Goal: Information Seeking & Learning: Find specific fact

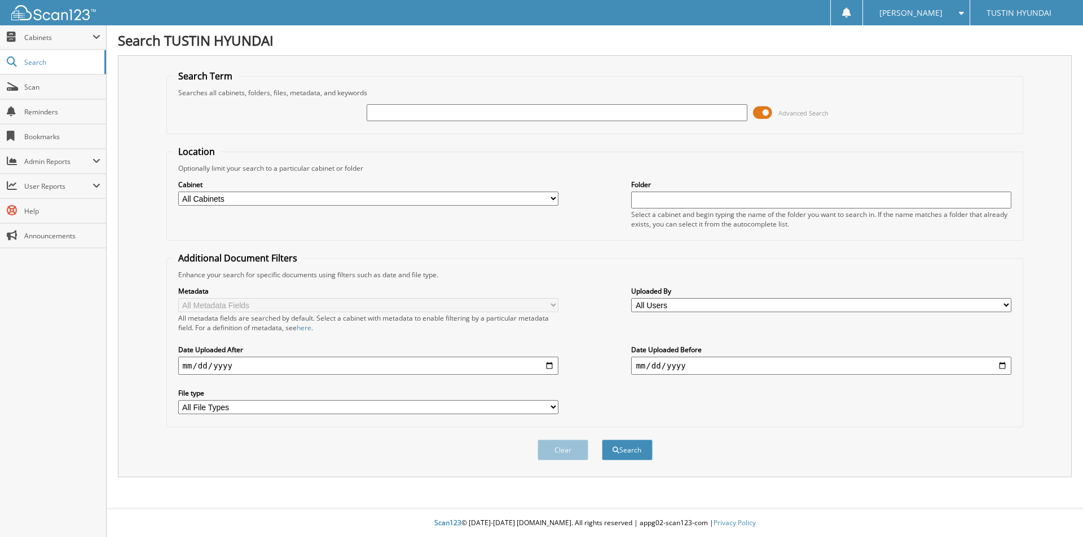
click at [407, 116] on input "text" at bounding box center [557, 112] width 380 height 17
type input "120026"
click at [602, 440] on button "Search" at bounding box center [627, 450] width 51 height 21
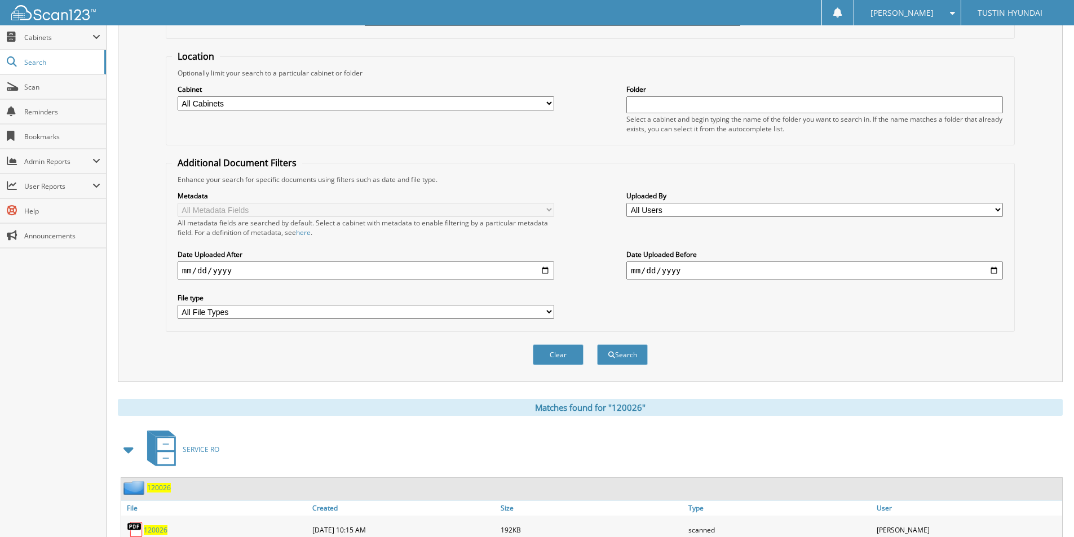
scroll to position [282, 0]
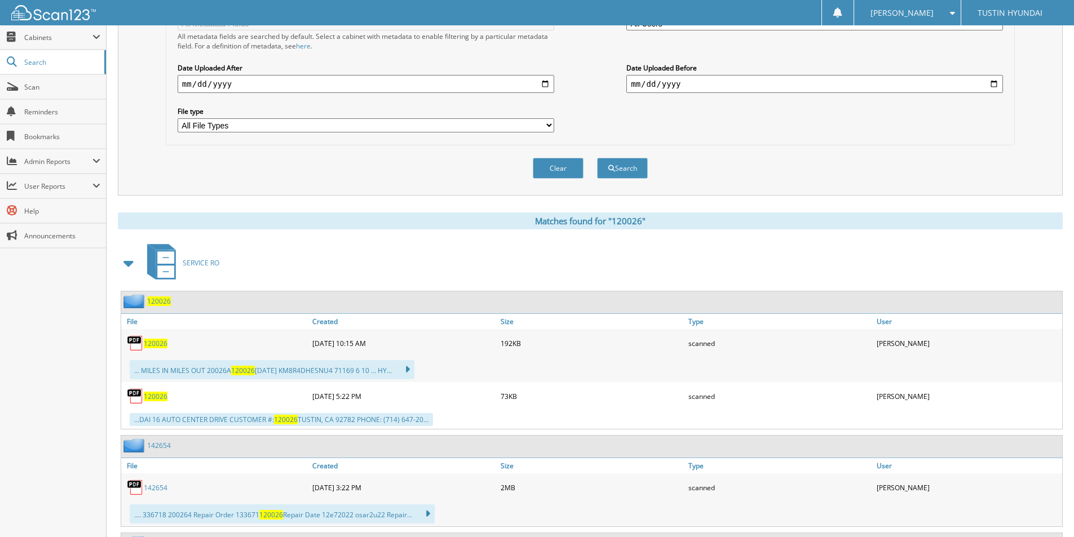
click at [151, 347] on span "120026" at bounding box center [156, 344] width 24 height 10
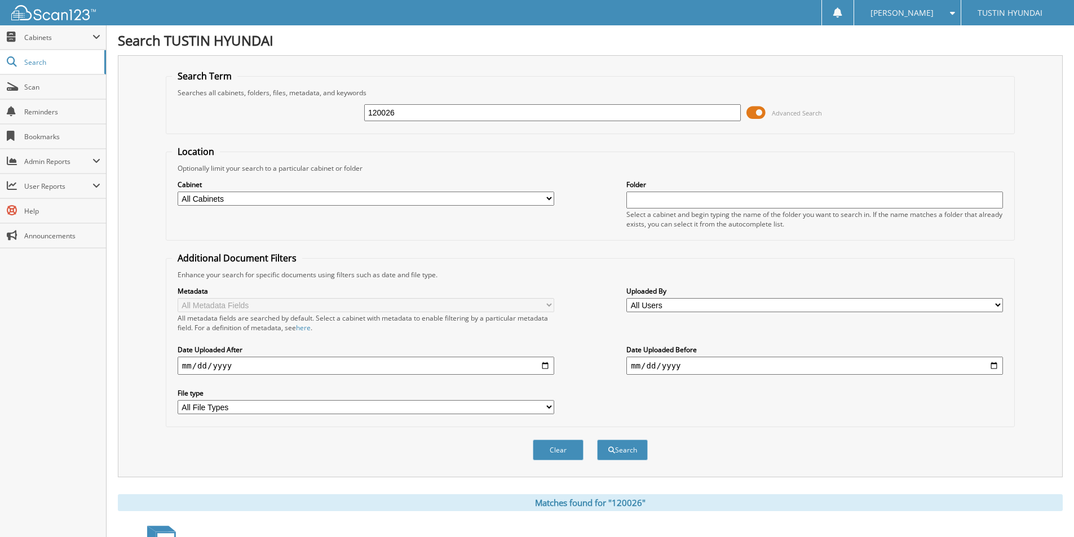
click at [406, 107] on input "120026" at bounding box center [552, 112] width 377 height 17
type input "133671"
click at [597, 440] on button "Search" at bounding box center [622, 450] width 51 height 21
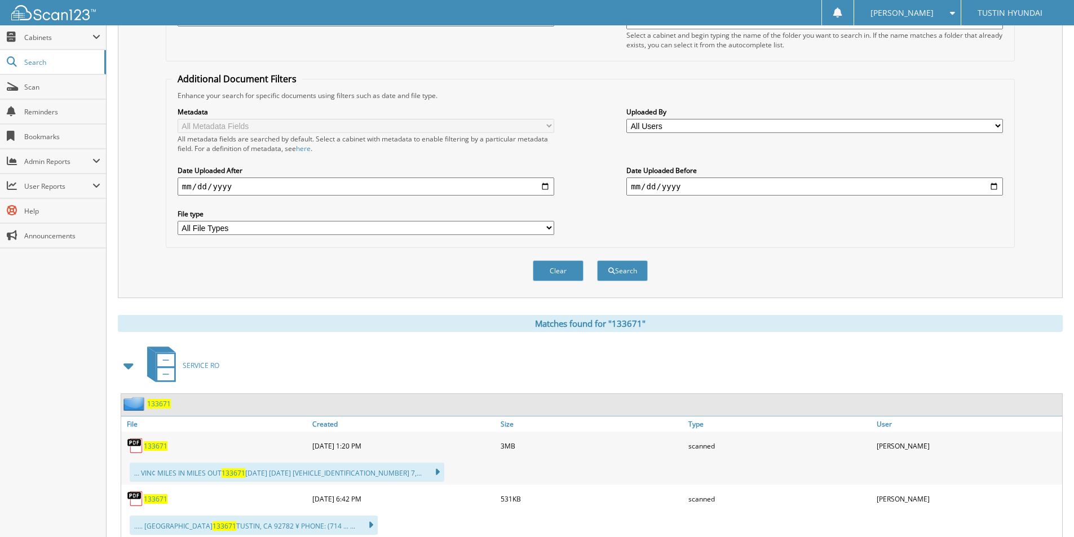
scroll to position [338, 0]
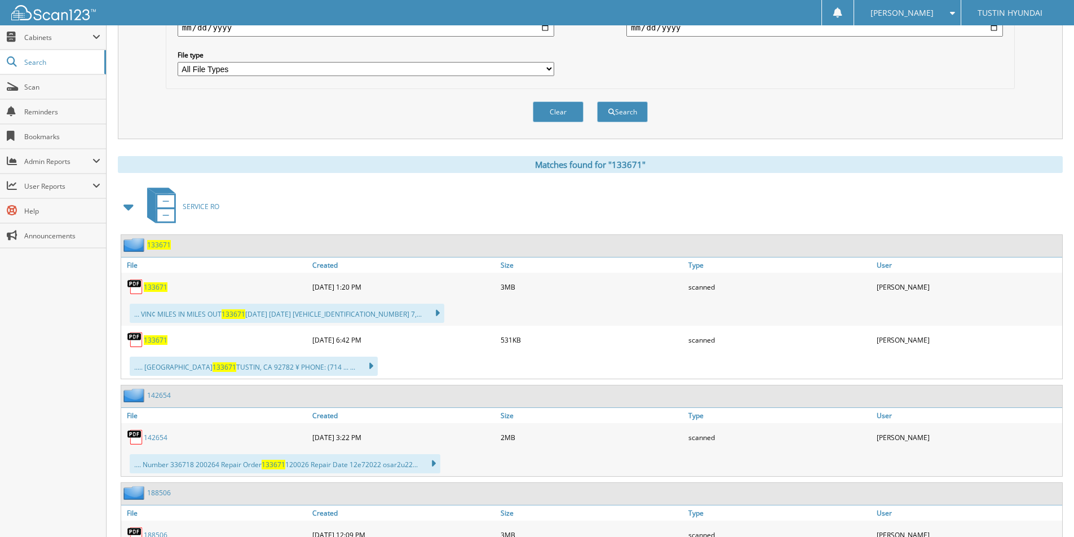
click at [152, 288] on span "133671" at bounding box center [156, 288] width 24 height 10
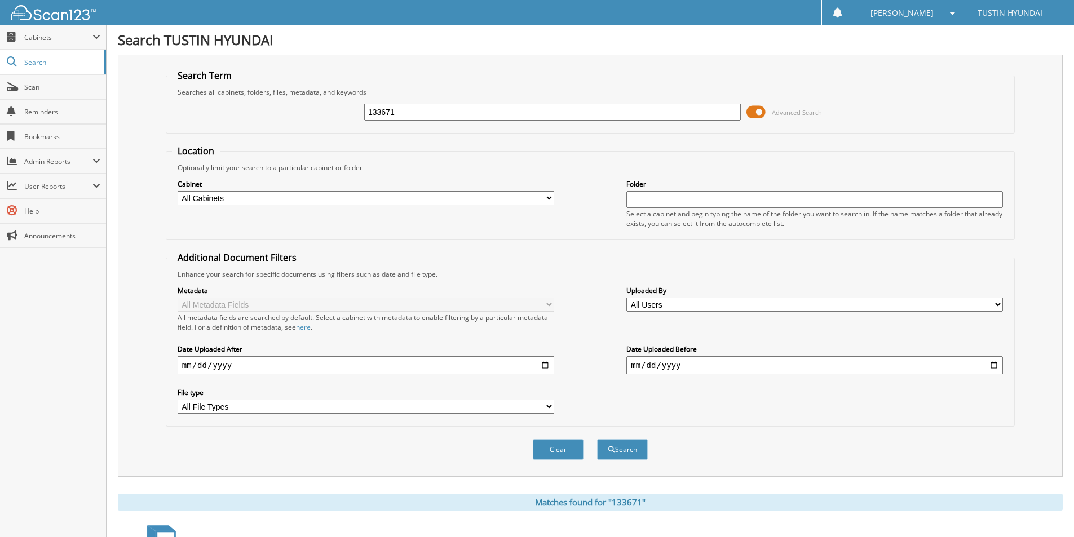
scroll to position [0, 0]
drag, startPoint x: 417, startPoint y: 114, endPoint x: 339, endPoint y: 116, distance: 78.4
click at [339, 116] on div "133671 Advanced Search" at bounding box center [590, 113] width 837 height 30
type input "142654"
click at [597, 440] on button "Search" at bounding box center [622, 450] width 51 height 21
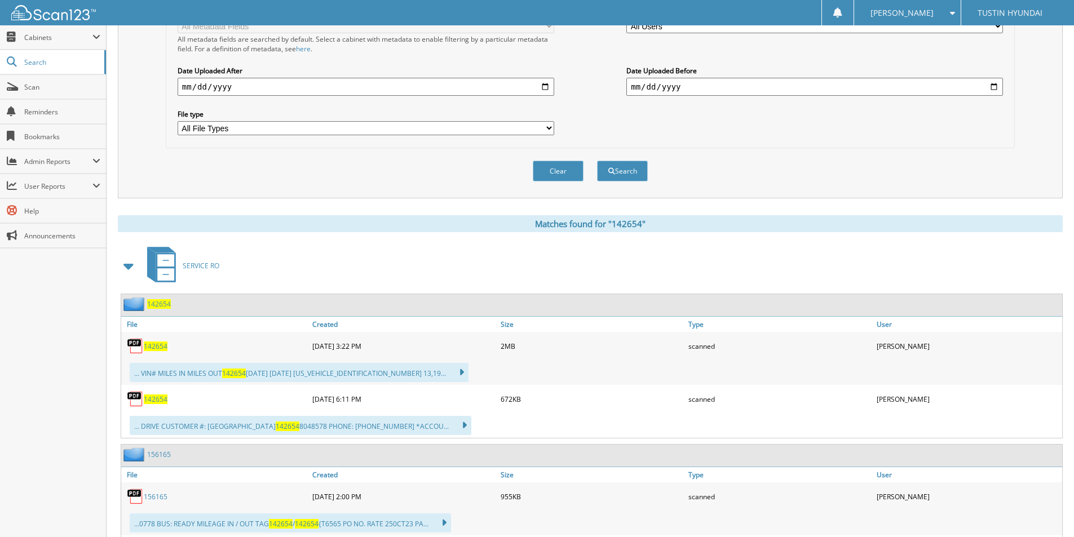
scroll to position [282, 0]
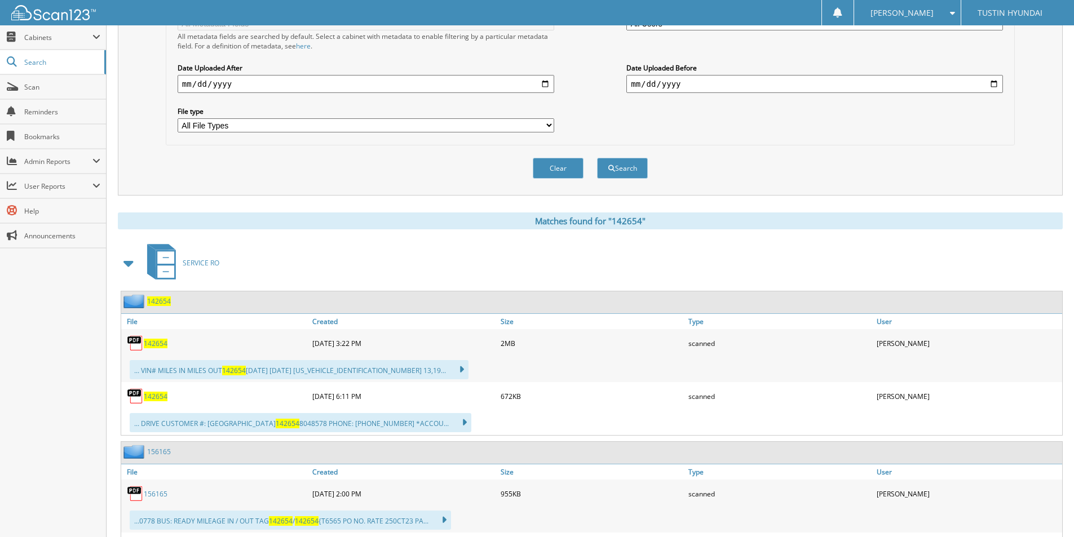
click at [160, 341] on span "142654" at bounding box center [156, 344] width 24 height 10
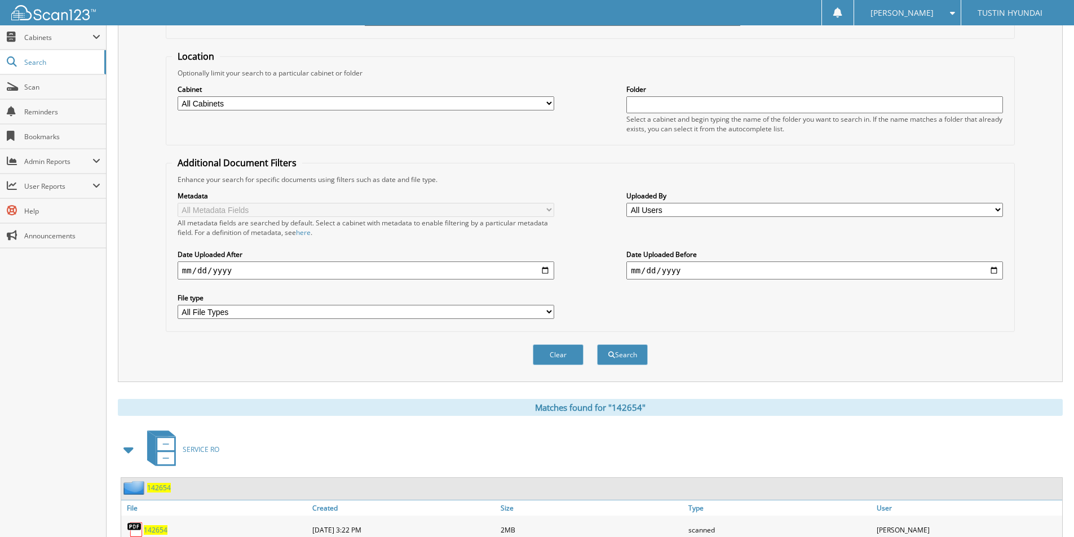
scroll to position [0, 0]
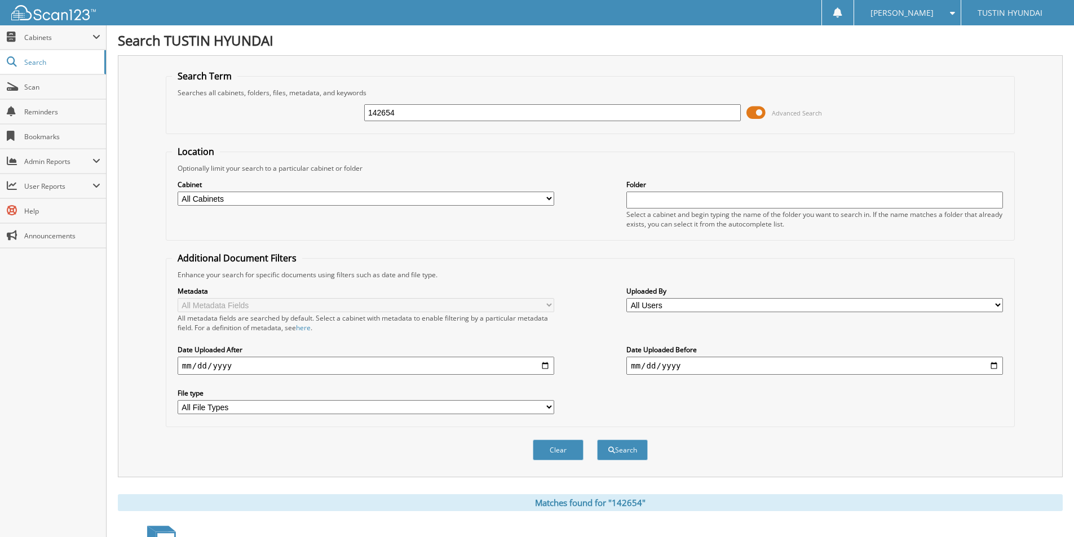
click at [407, 111] on input "142654" at bounding box center [552, 112] width 377 height 17
type input "154811"
click at [597, 440] on button "Search" at bounding box center [622, 450] width 51 height 21
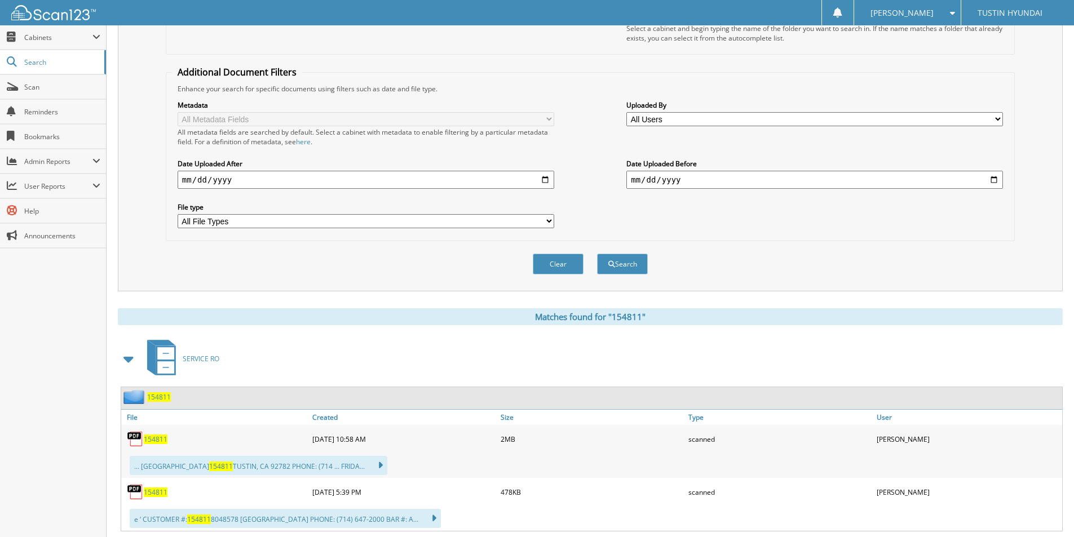
scroll to position [282, 0]
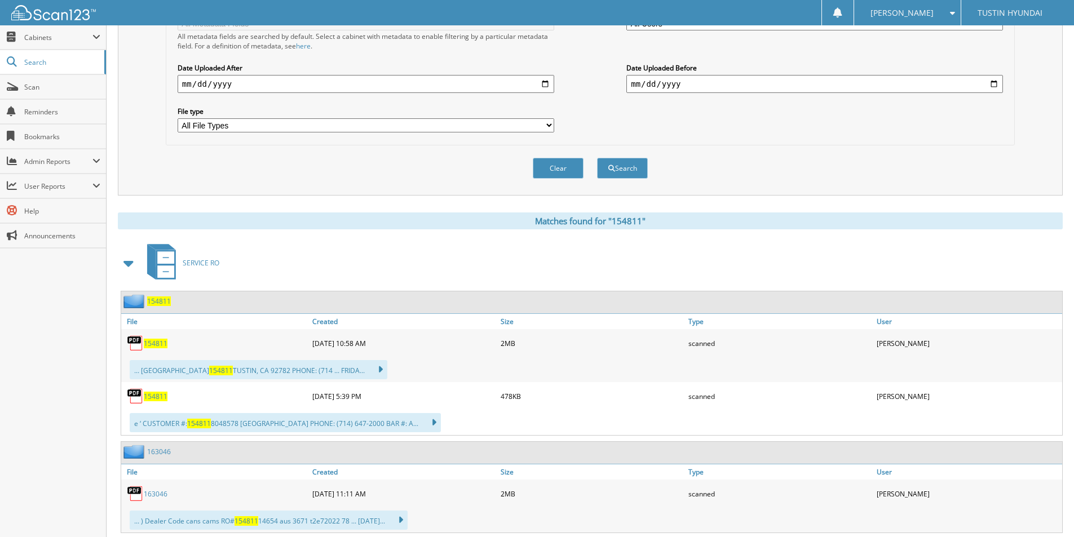
click at [156, 343] on span "154811" at bounding box center [156, 344] width 24 height 10
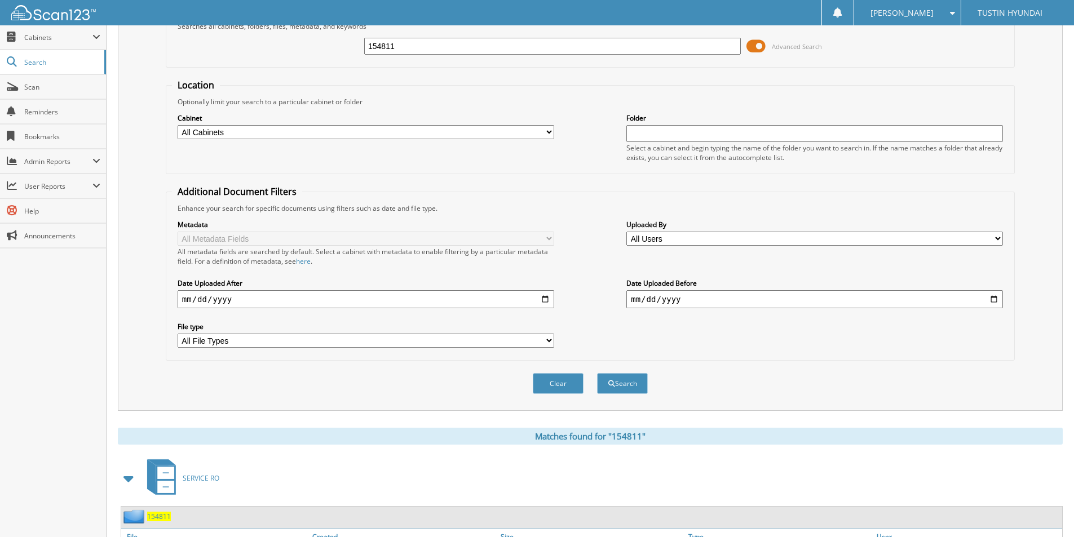
scroll to position [0, 0]
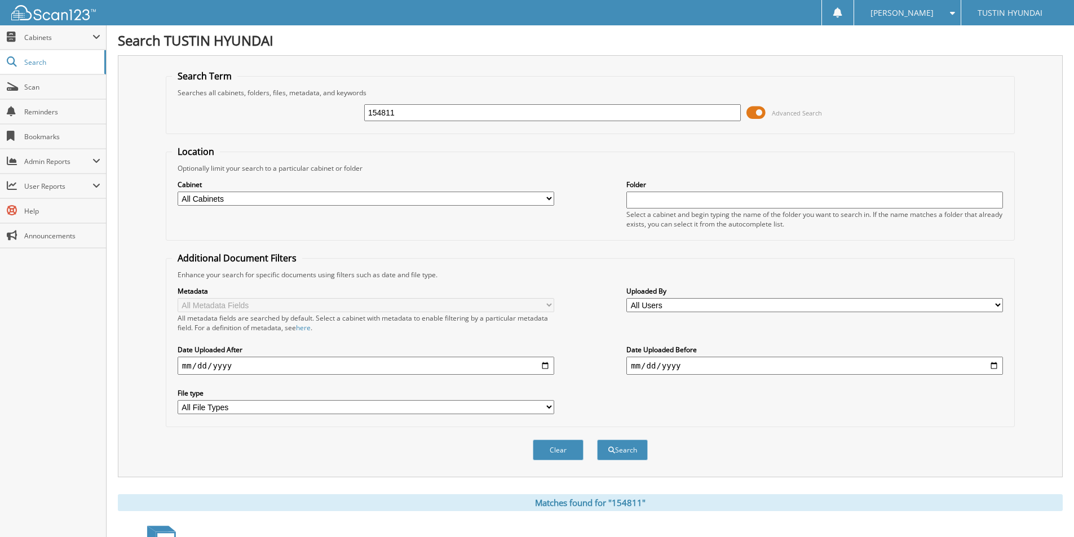
click at [413, 111] on input "154811" at bounding box center [552, 112] width 377 height 17
type input "163046"
click at [597, 440] on button "Search" at bounding box center [622, 450] width 51 height 21
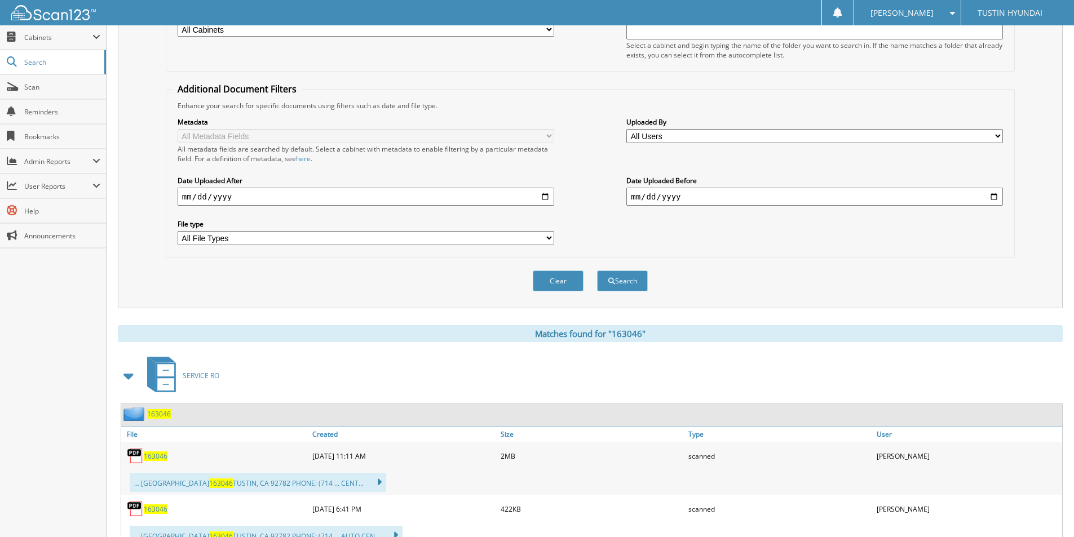
click at [153, 458] on span "163046" at bounding box center [156, 457] width 24 height 10
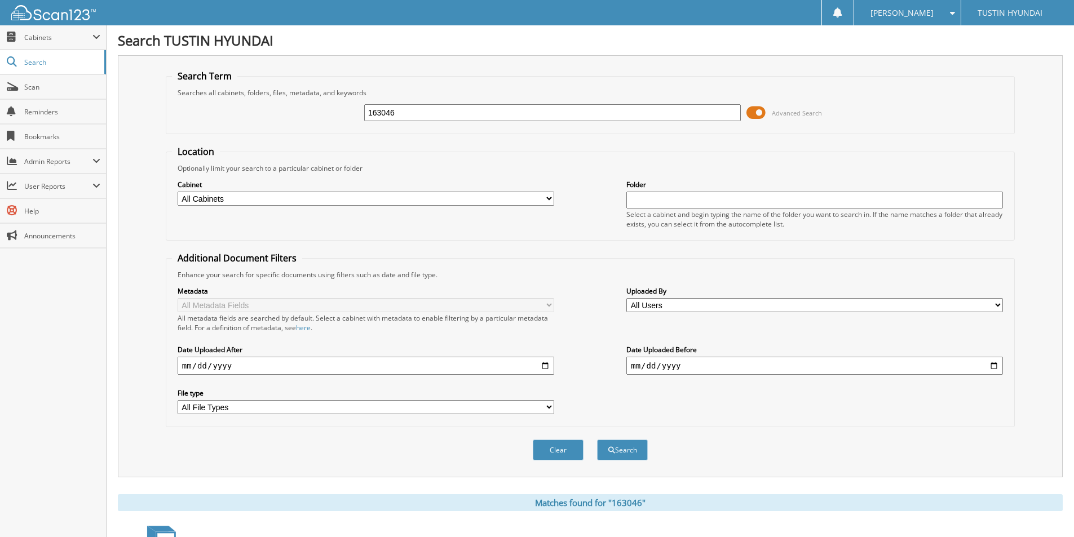
click at [418, 109] on input "163046" at bounding box center [552, 112] width 377 height 17
type input "169734"
click at [597, 440] on button "Search" at bounding box center [622, 450] width 51 height 21
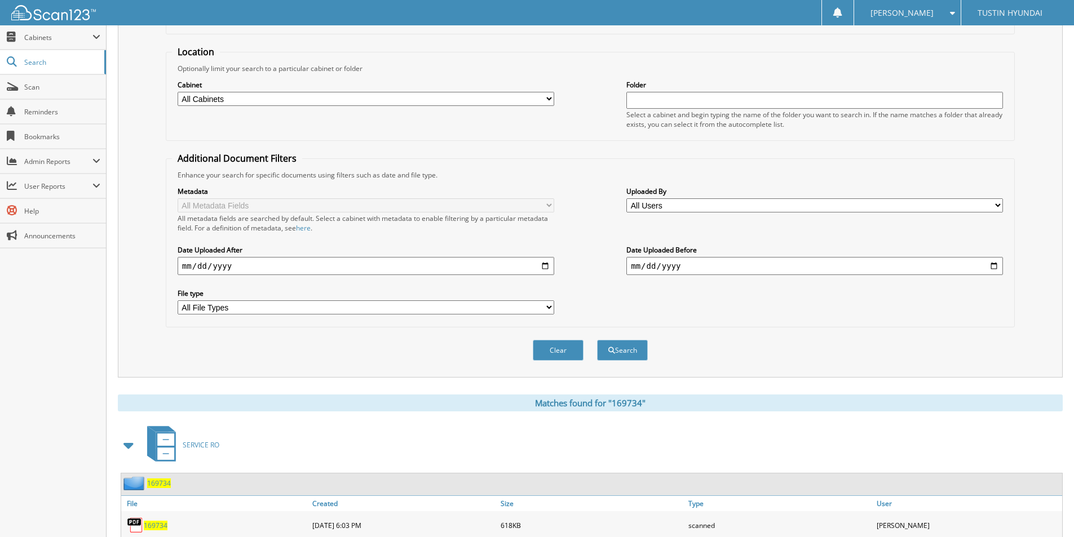
scroll to position [226, 0]
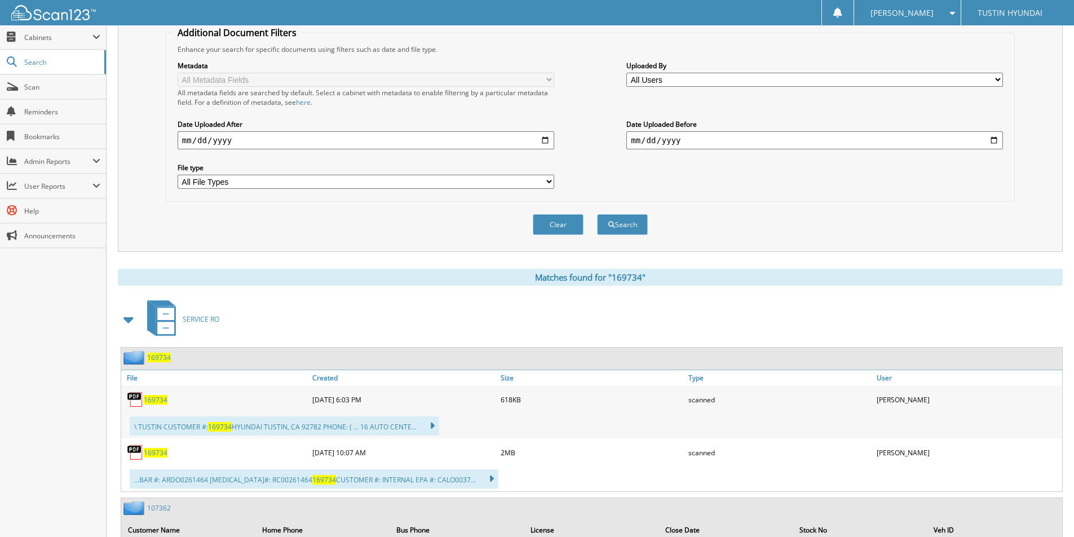
click at [161, 400] on span "169734" at bounding box center [156, 400] width 24 height 10
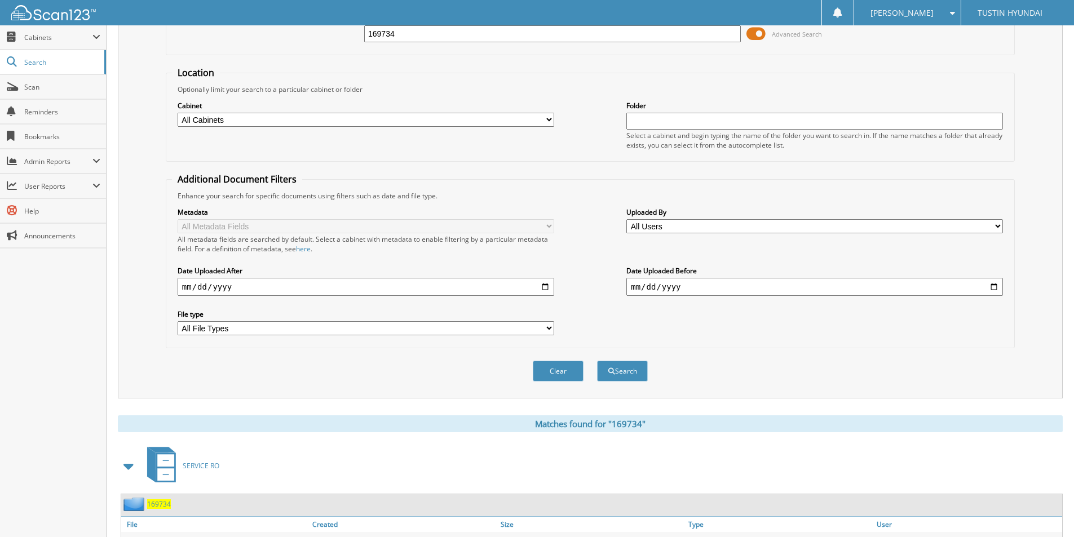
scroll to position [0, 0]
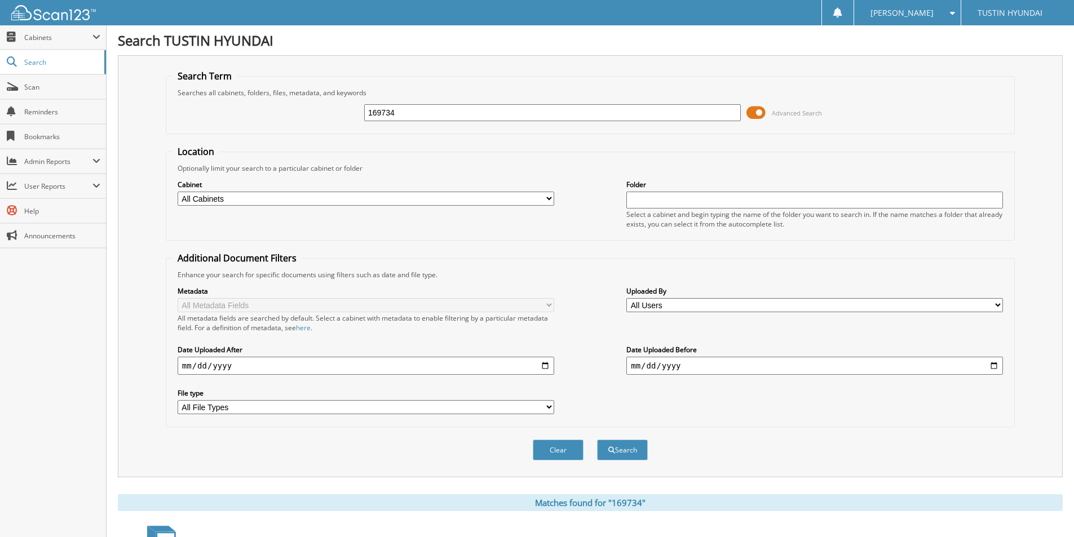
drag, startPoint x: 408, startPoint y: 117, endPoint x: 355, endPoint y: 119, distance: 52.5
click at [355, 119] on div "169734 Advanced Search" at bounding box center [590, 113] width 837 height 30
type input "170048"
click at [597, 440] on button "Search" at bounding box center [622, 450] width 51 height 21
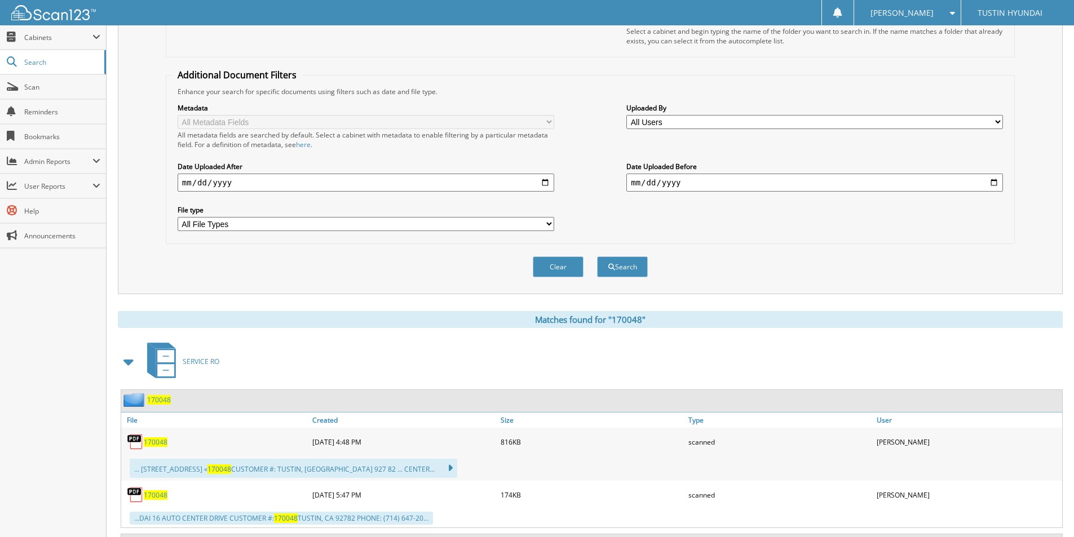
scroll to position [338, 0]
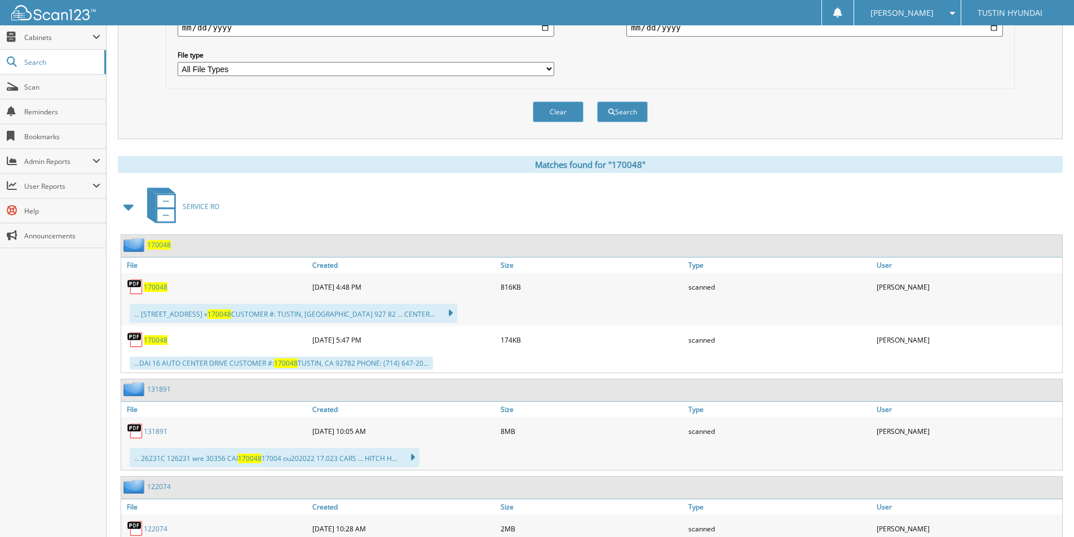
click at [165, 287] on span "170048" at bounding box center [156, 288] width 24 height 10
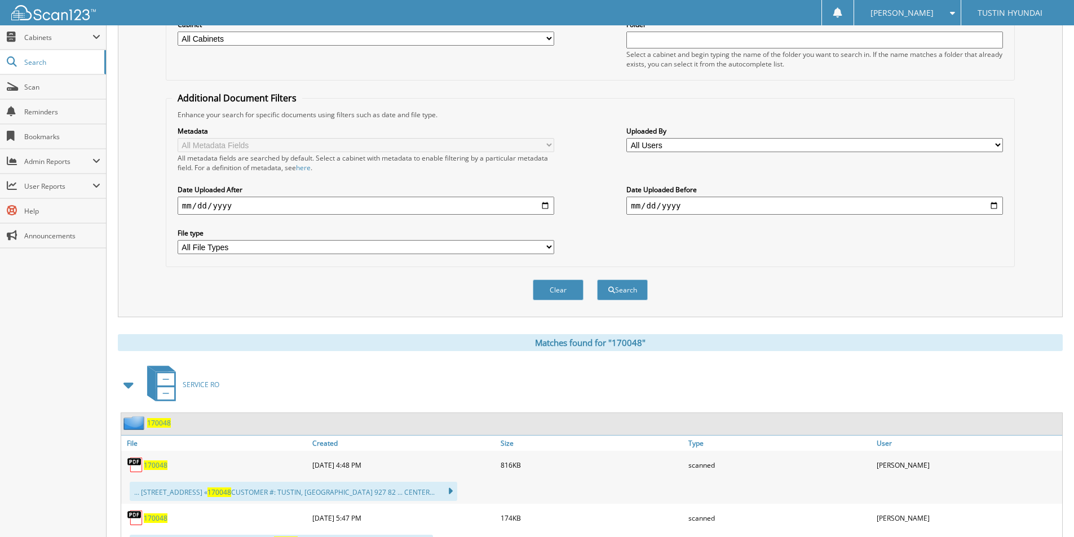
scroll to position [0, 0]
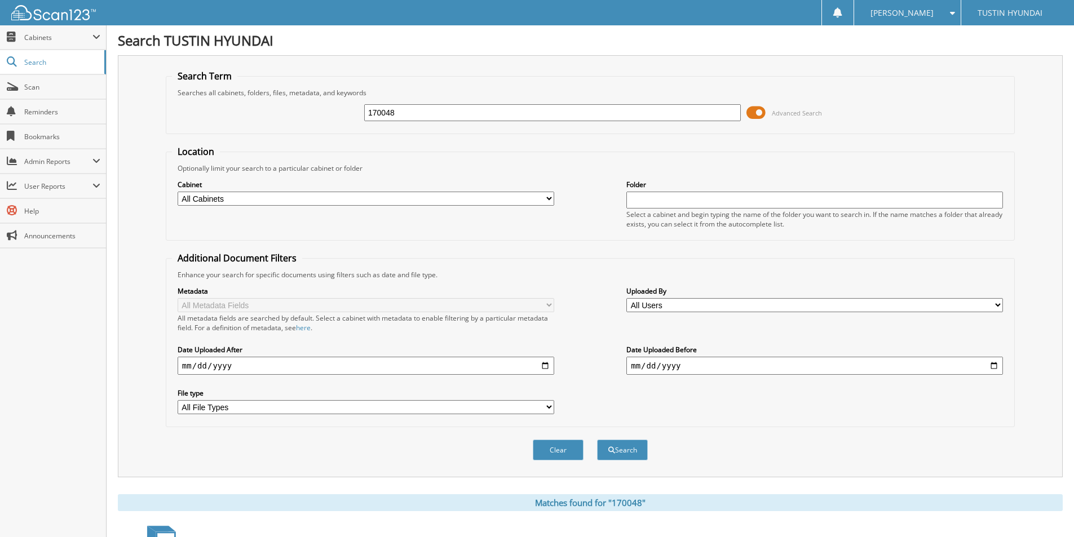
drag, startPoint x: 434, startPoint y: 114, endPoint x: 342, endPoint y: 110, distance: 91.5
click at [342, 110] on div "170048 Advanced Search" at bounding box center [590, 113] width 837 height 30
type input "169989"
click at [597, 440] on button "Search" at bounding box center [622, 450] width 51 height 21
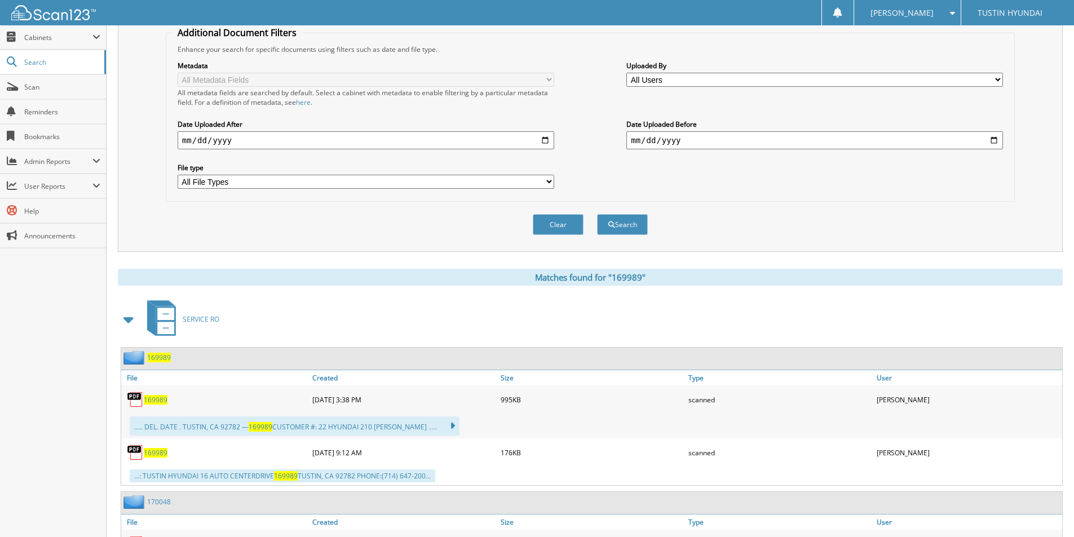
click at [165, 400] on span "169989" at bounding box center [156, 400] width 24 height 10
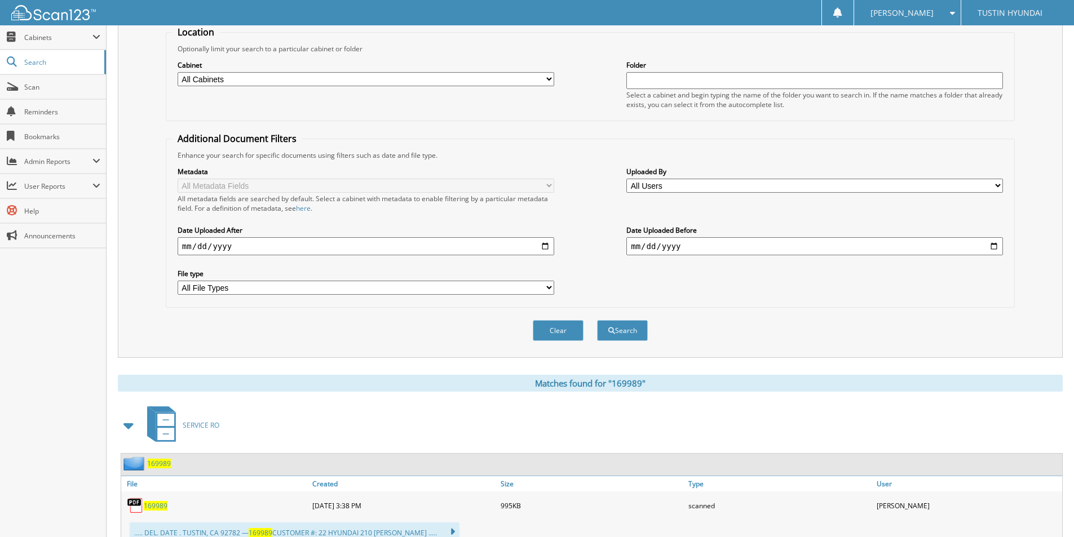
scroll to position [0, 0]
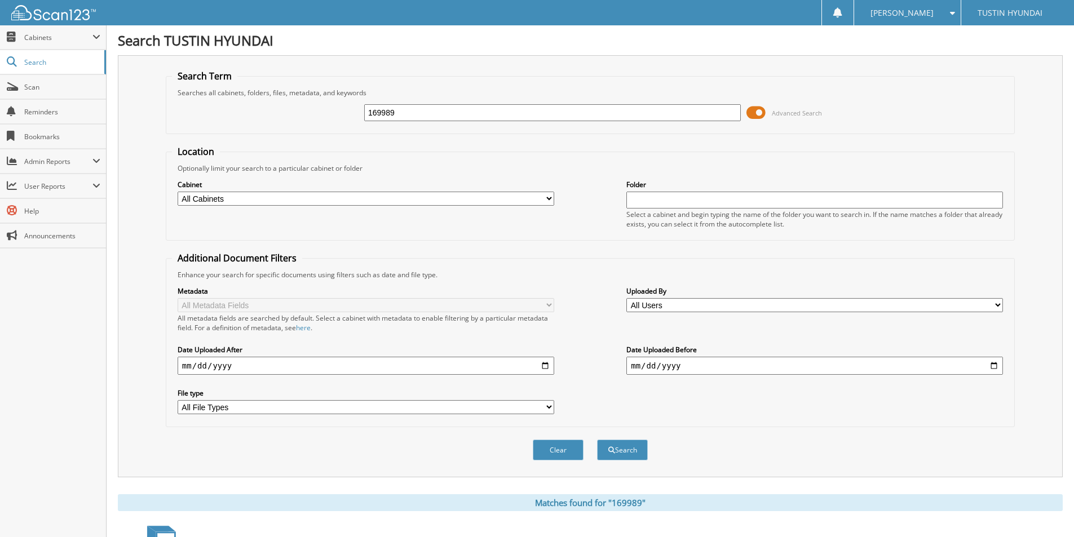
drag, startPoint x: 421, startPoint y: 114, endPoint x: 346, endPoint y: 121, distance: 74.8
click at [346, 121] on div "169989 Advanced Search" at bounding box center [590, 113] width 837 height 30
type input "171833"
click at [597, 440] on button "Search" at bounding box center [622, 450] width 51 height 21
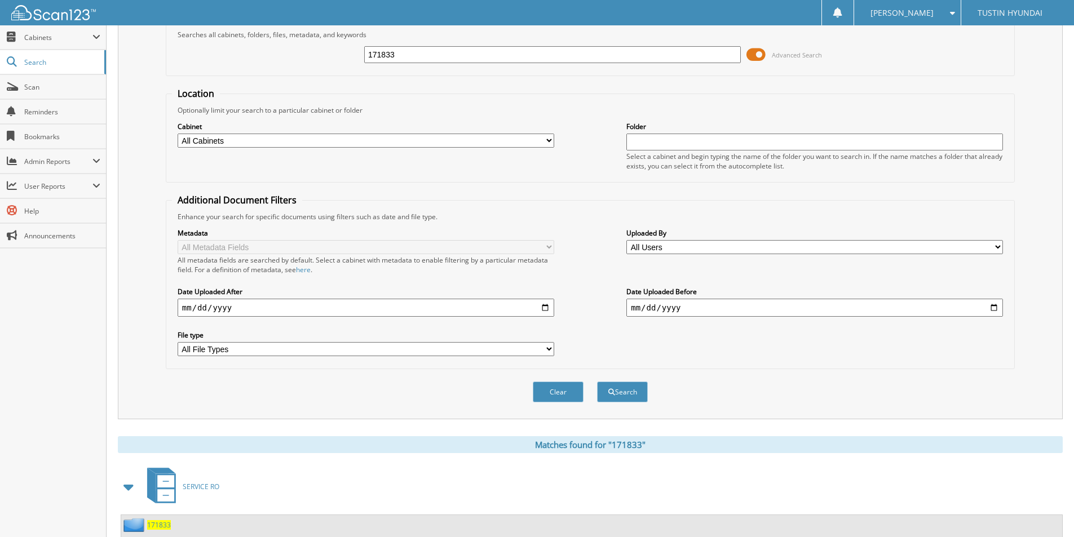
scroll to position [113, 0]
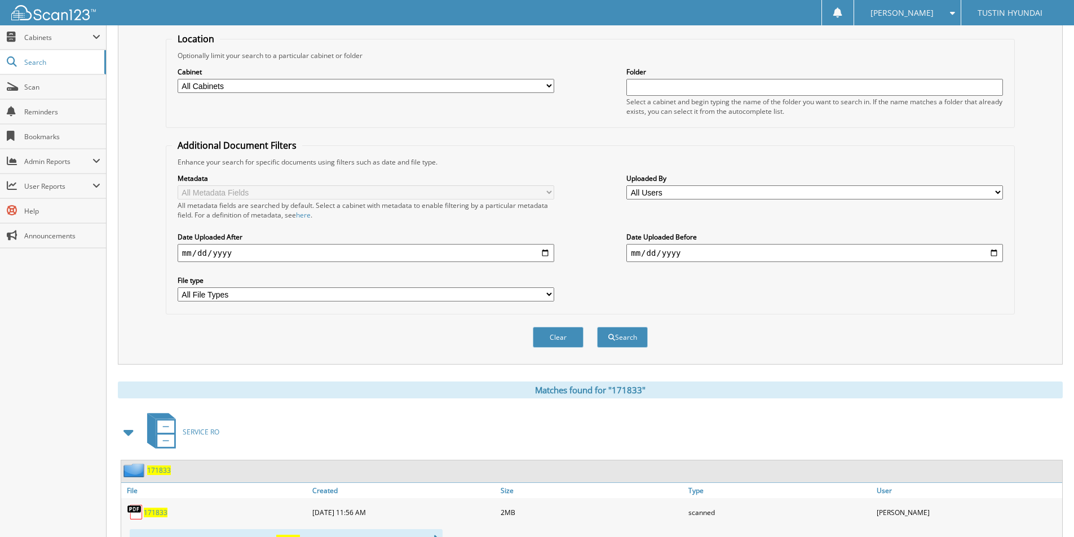
click at [164, 513] on span "171833" at bounding box center [156, 513] width 24 height 10
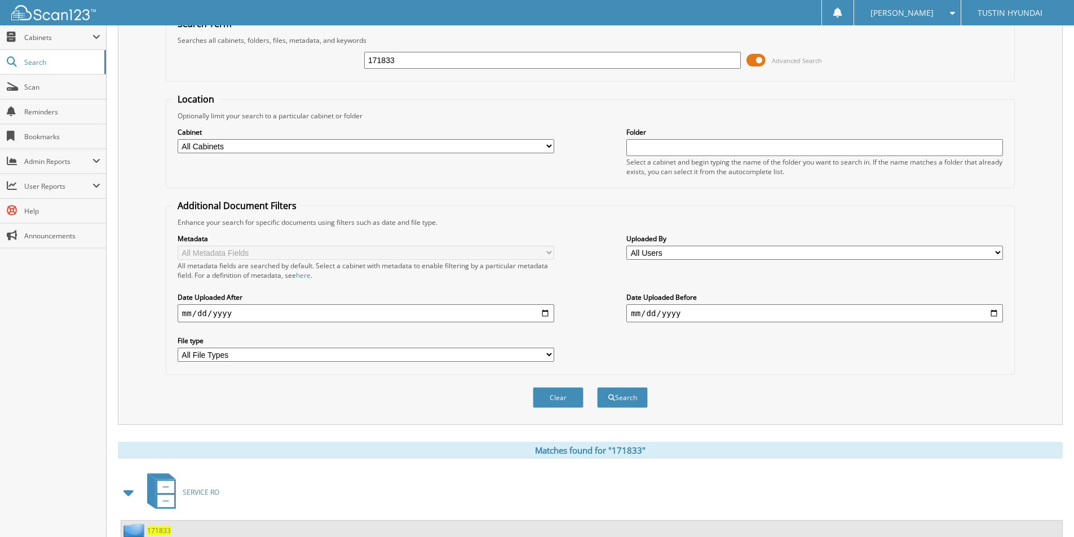
scroll to position [0, 0]
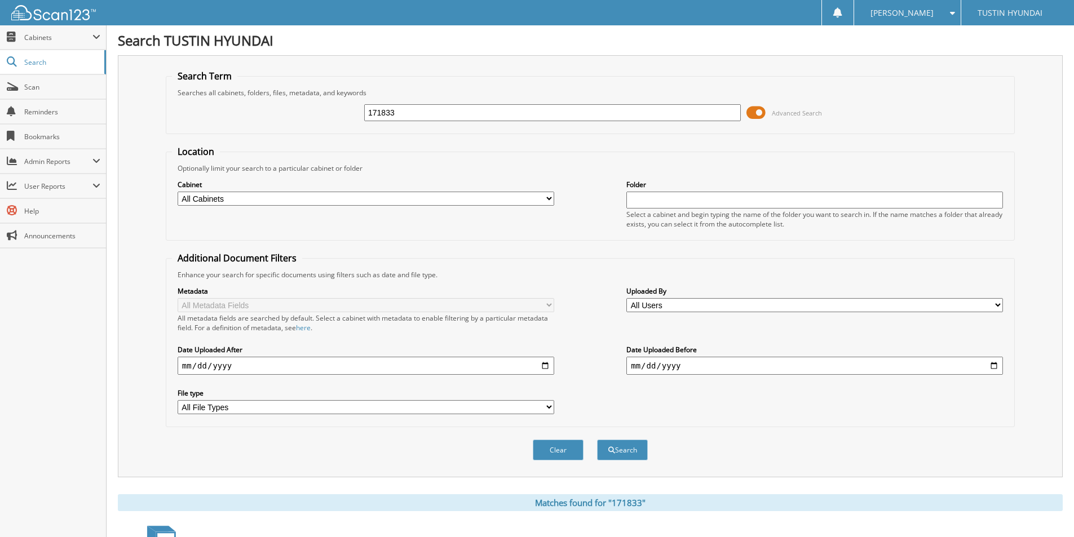
drag, startPoint x: 418, startPoint y: 113, endPoint x: 359, endPoint y: 118, distance: 59.4
click at [359, 118] on div "171833 Advanced Search" at bounding box center [590, 113] width 837 height 30
type input "186354"
click at [597, 440] on button "Search" at bounding box center [622, 450] width 51 height 21
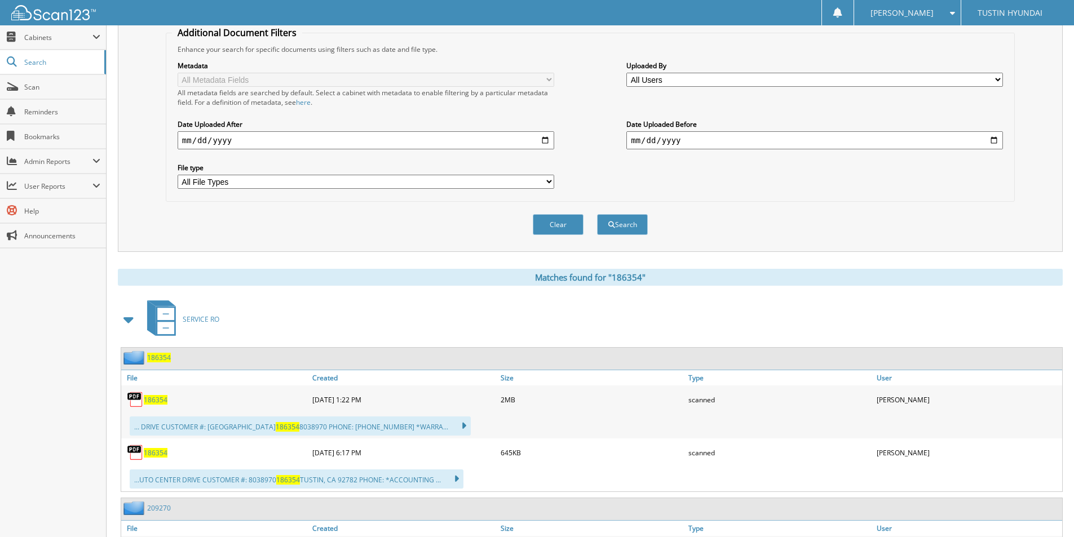
click at [160, 400] on span "186354" at bounding box center [156, 400] width 24 height 10
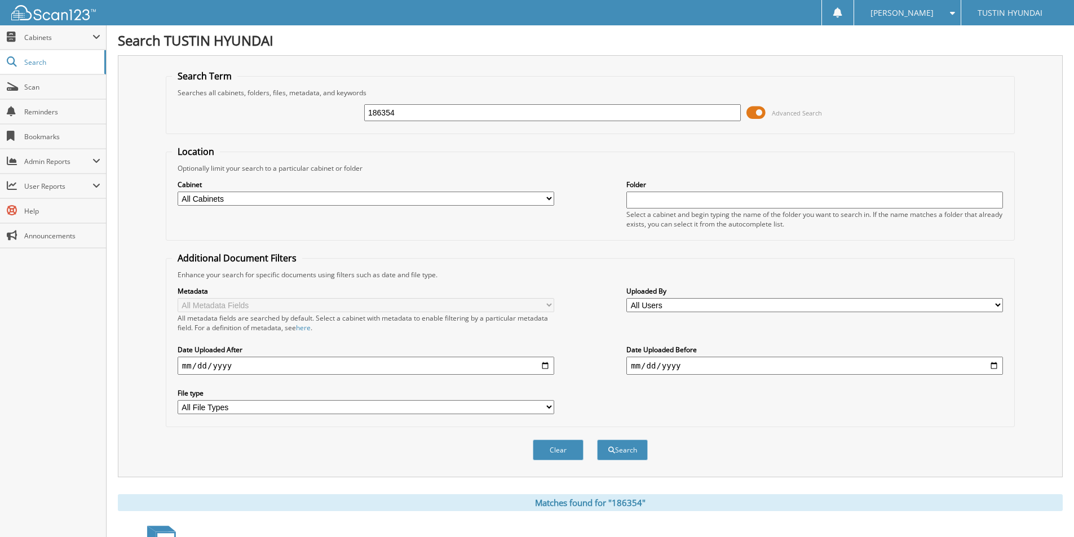
drag, startPoint x: 407, startPoint y: 115, endPoint x: 319, endPoint y: 113, distance: 88.0
click at [319, 113] on div "186354 Advanced Search" at bounding box center [590, 113] width 837 height 30
type input "188506"
click at [597, 440] on button "Search" at bounding box center [622, 450] width 51 height 21
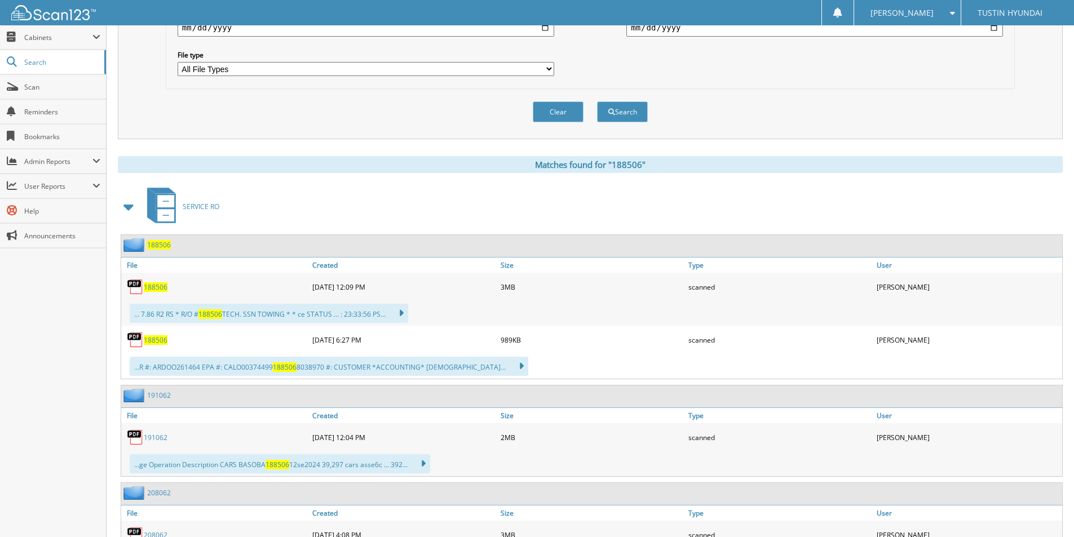
click at [152, 288] on span "188506" at bounding box center [156, 288] width 24 height 10
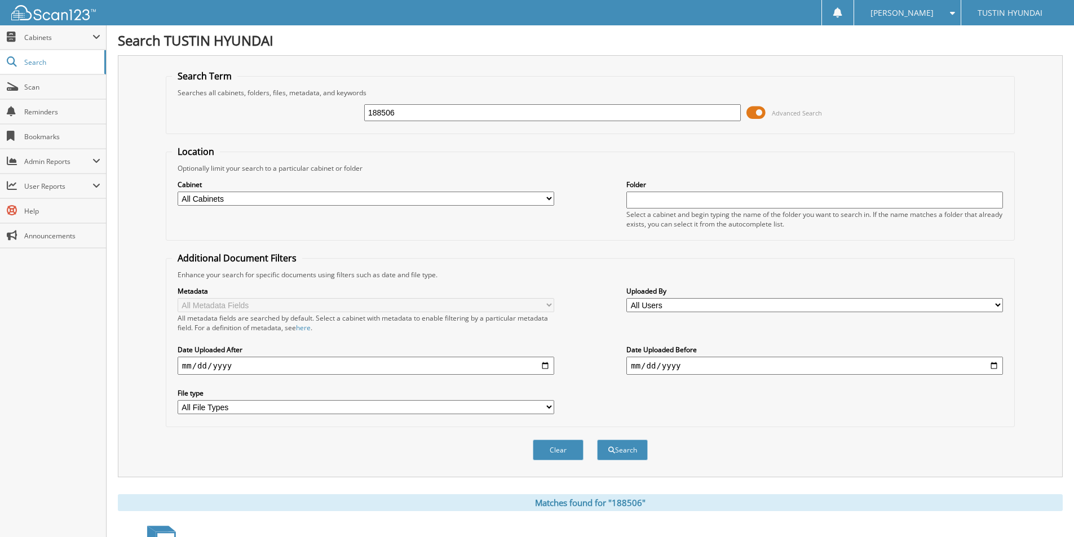
drag, startPoint x: 421, startPoint y: 105, endPoint x: 333, endPoint y: 122, distance: 89.7
click at [333, 122] on div "188506 Advanced Search" at bounding box center [590, 113] width 837 height 30
type input "191062"
click at [597, 440] on button "Search" at bounding box center [622, 450] width 51 height 21
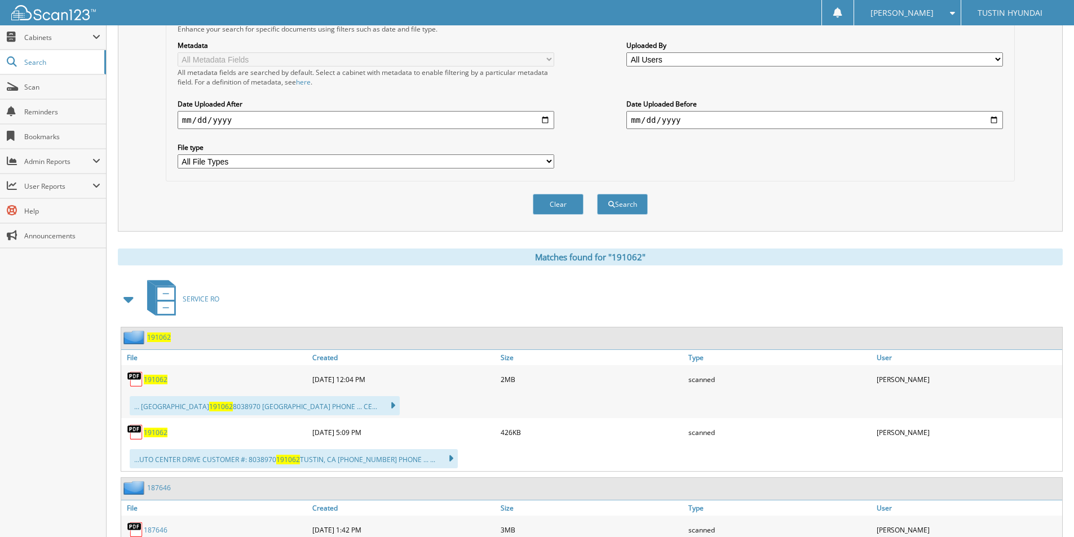
scroll to position [282, 0]
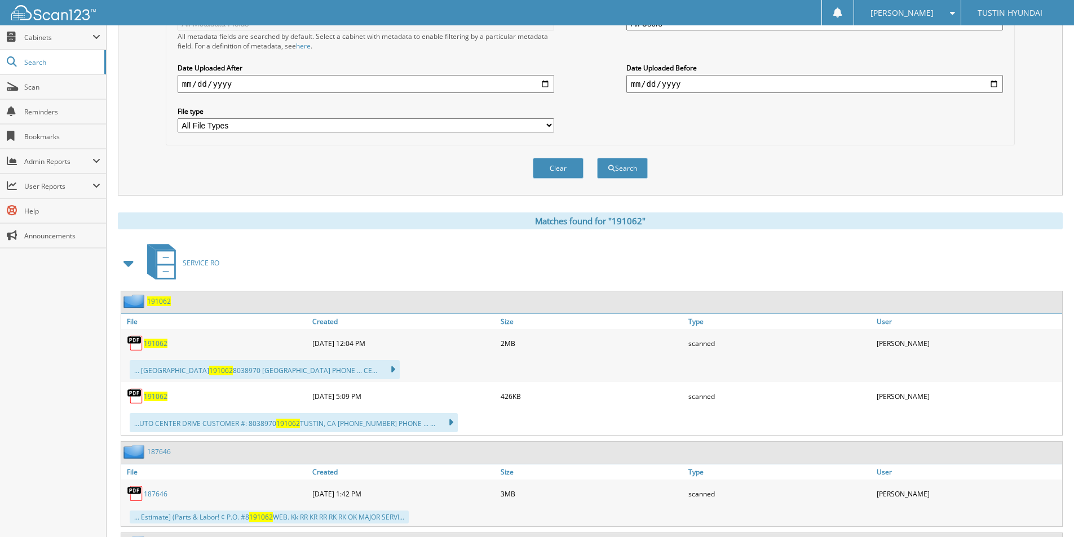
click at [157, 347] on span "191062" at bounding box center [156, 344] width 24 height 10
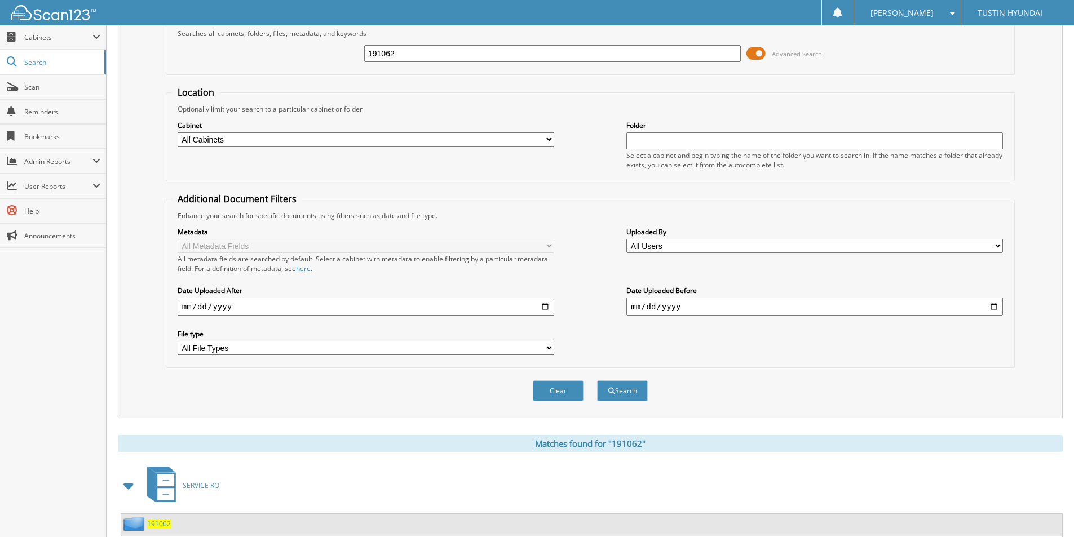
scroll to position [0, 0]
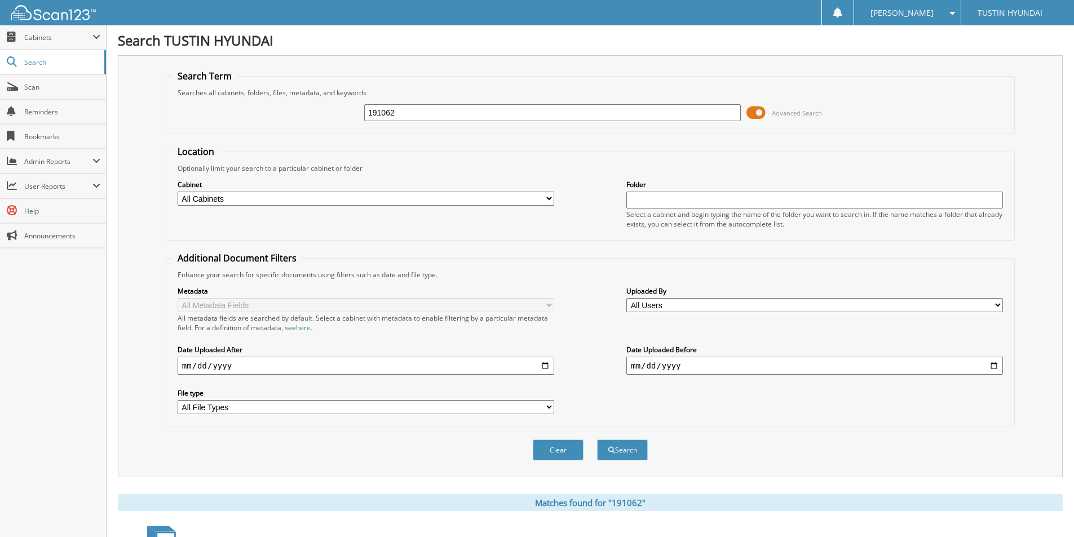
drag, startPoint x: 365, startPoint y: 121, endPoint x: 341, endPoint y: 121, distance: 23.7
click at [341, 121] on div "191062 Advanced Search" at bounding box center [590, 113] width 837 height 30
type input "208062"
click at [597, 440] on button "Search" at bounding box center [622, 450] width 51 height 21
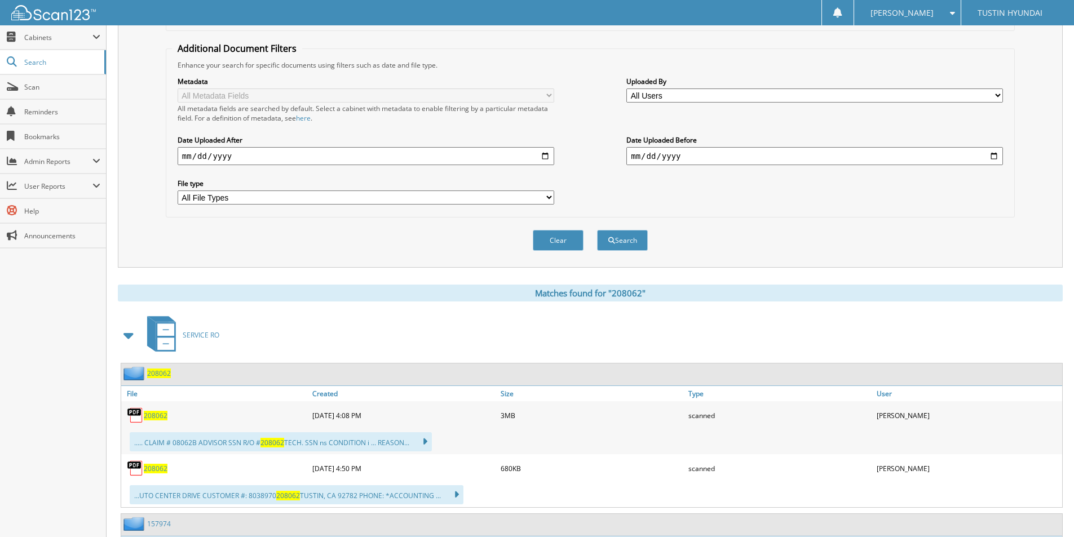
scroll to position [226, 0]
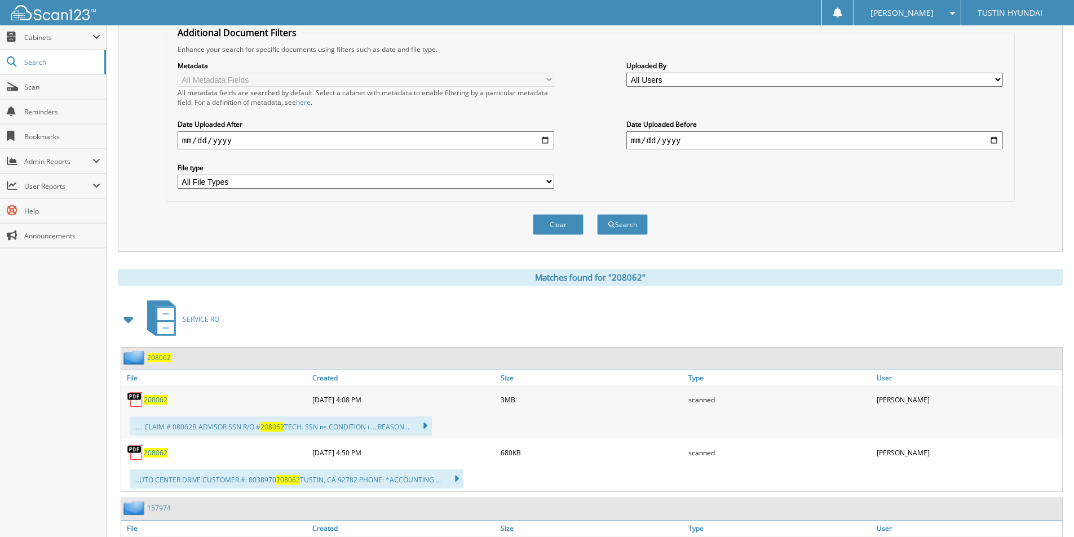
click at [154, 402] on span "208062" at bounding box center [156, 400] width 24 height 10
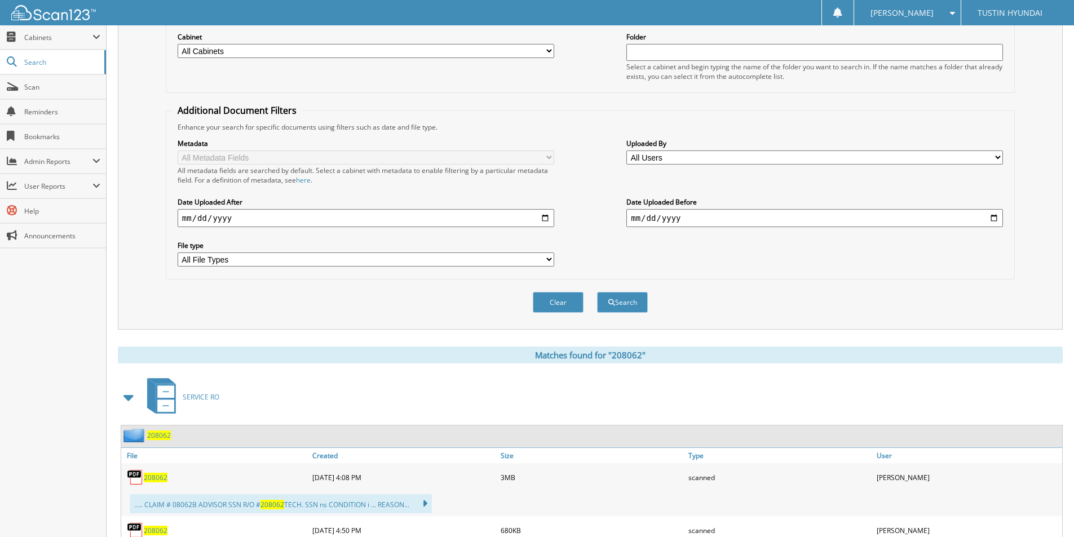
scroll to position [0, 0]
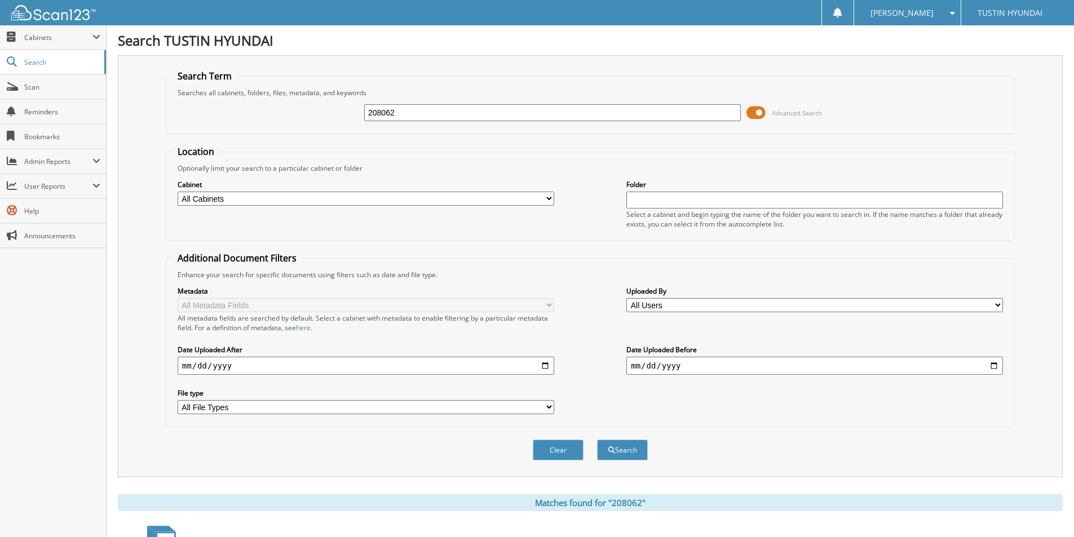
drag, startPoint x: 385, startPoint y: 119, endPoint x: 354, endPoint y: 117, distance: 31.1
click at [354, 117] on div "208062 Advanced Search" at bounding box center [590, 113] width 837 height 30
type input "209270"
click at [597, 440] on button "Search" at bounding box center [622, 450] width 51 height 21
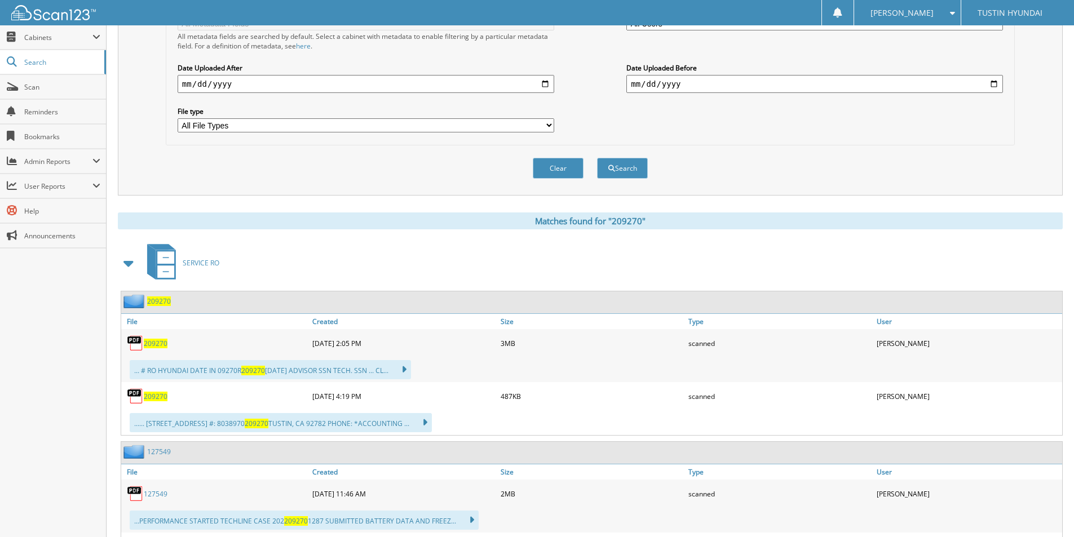
click at [151, 345] on span "209270" at bounding box center [156, 344] width 24 height 10
